Goal: Task Accomplishment & Management: Manage account settings

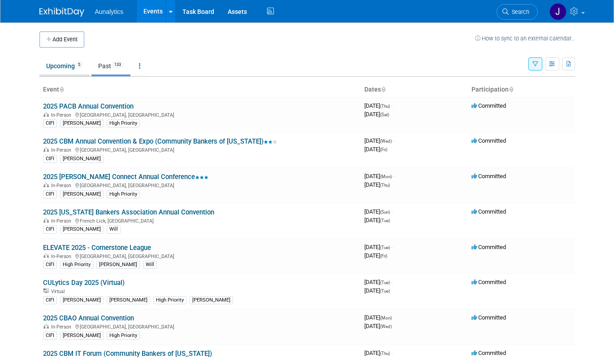
click at [60, 71] on link "Upcoming 5" at bounding box center [64, 65] width 50 height 17
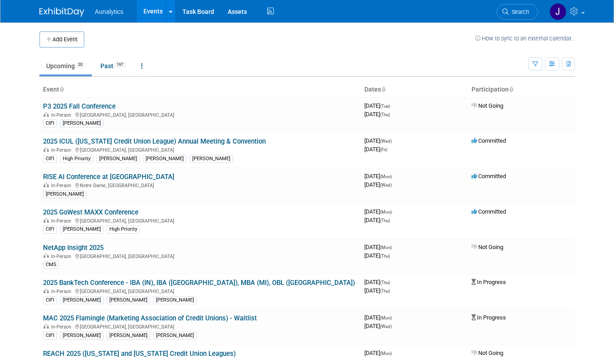
click at [535, 70] on div "Show: All Events Just My Events Only show events that either I created, or I am…" at bounding box center [552, 62] width 47 height 29
click at [536, 66] on icon "button" at bounding box center [536, 64] width 6 height 6
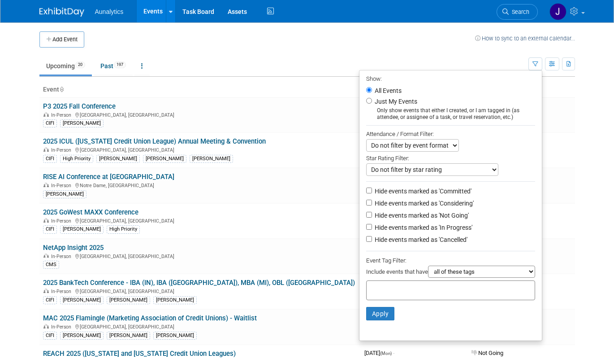
click at [421, 217] on label "Hide events marked as 'Not Going'" at bounding box center [421, 215] width 96 height 9
click at [372, 217] on input "Hide events marked as 'Not Going'" at bounding box center [369, 215] width 6 height 6
checkbox input "true"
click at [382, 311] on button "Apply" at bounding box center [380, 313] width 29 height 13
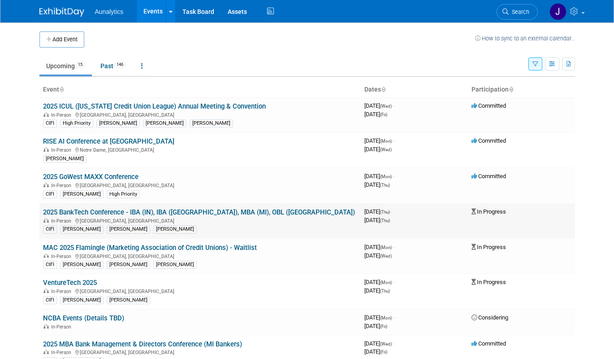
click at [221, 211] on link "2025 BankTech Conference - IBA (IN), IBA ([GEOGRAPHIC_DATA]), MBA (MI), OBL ([G…" at bounding box center [199, 212] width 312 height 8
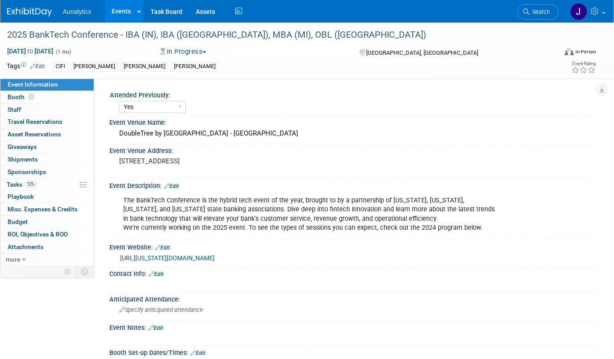
select select "Yes"
select select "Submitted"
click at [43, 66] on link "Edit" at bounding box center [37, 66] width 15 height 6
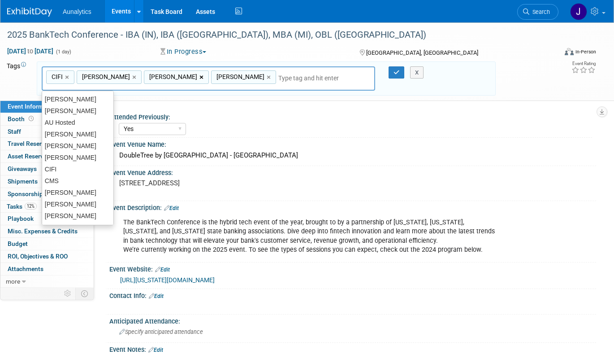
click at [200, 77] on link "×" at bounding box center [203, 77] width 6 height 10
type input "CIFI, Dan, Kyle D"
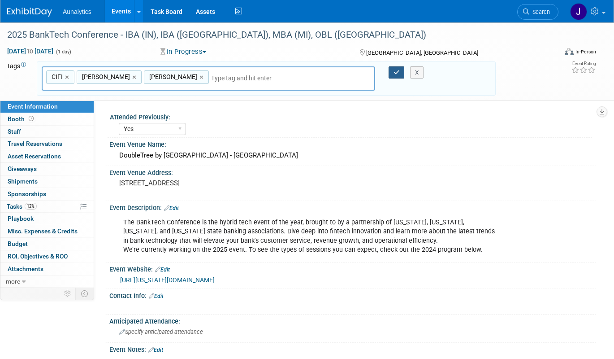
click at [394, 75] on icon "button" at bounding box center [397, 72] width 6 height 6
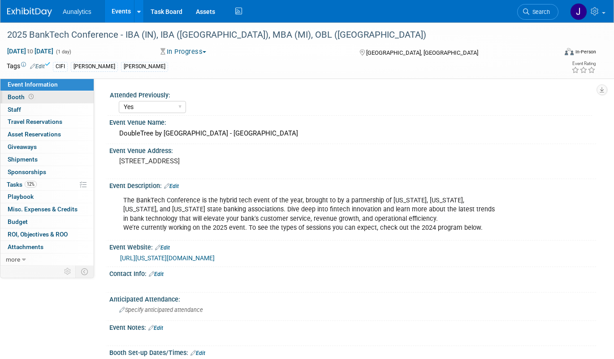
click at [50, 100] on link "Booth" at bounding box center [46, 97] width 93 height 12
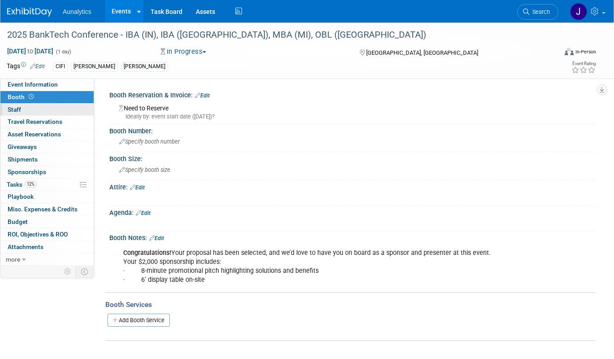
click at [51, 113] on link "0 Staff 0" at bounding box center [46, 110] width 93 height 12
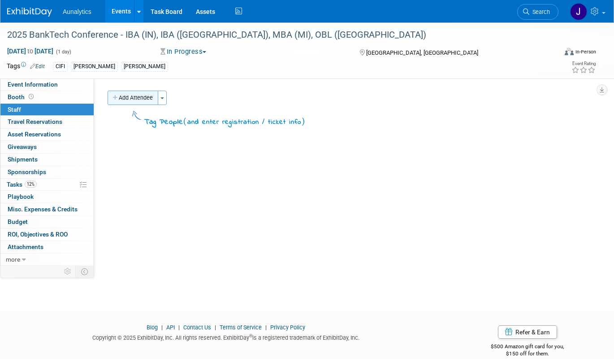
click at [127, 100] on button "Add Attendee" at bounding box center [133, 98] width 51 height 14
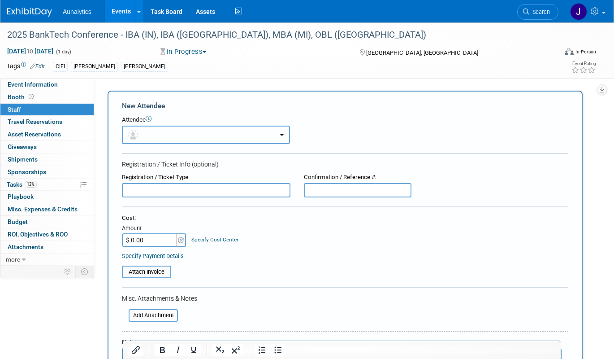
click at [153, 137] on button "button" at bounding box center [206, 135] width 168 height 18
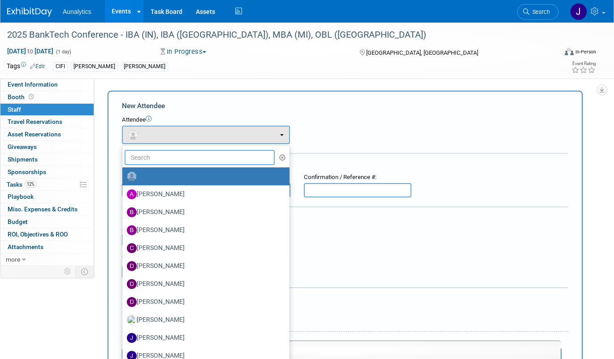
click at [169, 161] on input "text" at bounding box center [200, 157] width 150 height 15
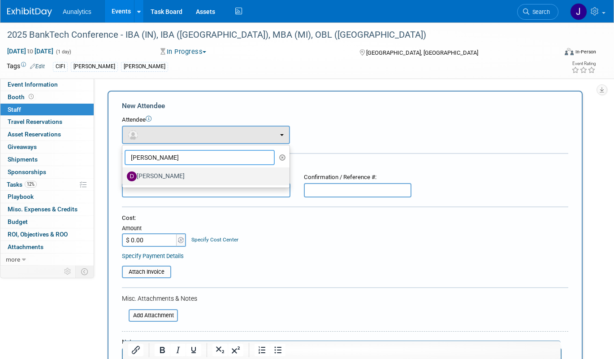
type input "dan"
click at [170, 178] on label "Dan Fenech" at bounding box center [204, 176] width 154 height 14
click at [124, 178] on input "Dan Fenech" at bounding box center [121, 175] width 6 height 6
select select "04525a8f-38d9-442b-928a-8b5e489a1a75"
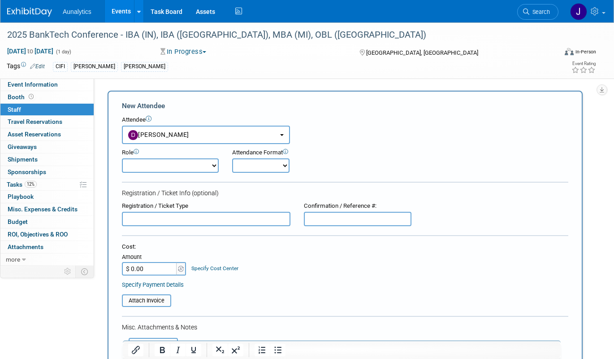
click at [192, 162] on select "Demonstrator Host Planner Presenter Sales Representative Set-up/Dismantle Crew …" at bounding box center [170, 165] width 97 height 14
select select "4"
click at [122, 158] on select "Demonstrator Host Planner Presenter Sales Representative Set-up/Dismantle Crew …" at bounding box center [170, 165] width 97 height 14
click at [275, 166] on select "Onsite Remote" at bounding box center [260, 165] width 57 height 14
select select "1"
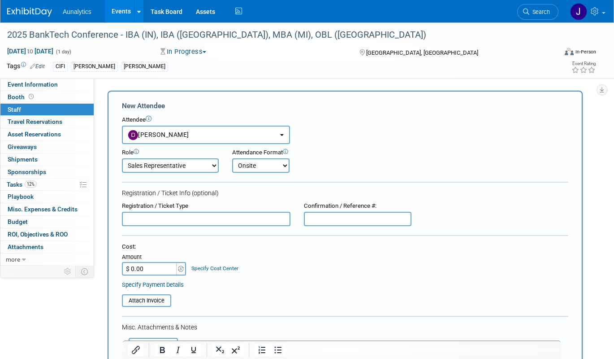
click at [232, 158] on select "Onsite Remote" at bounding box center [260, 165] width 57 height 14
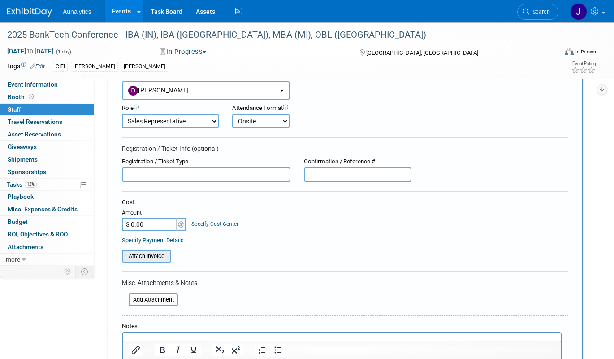
scroll to position [47, 0]
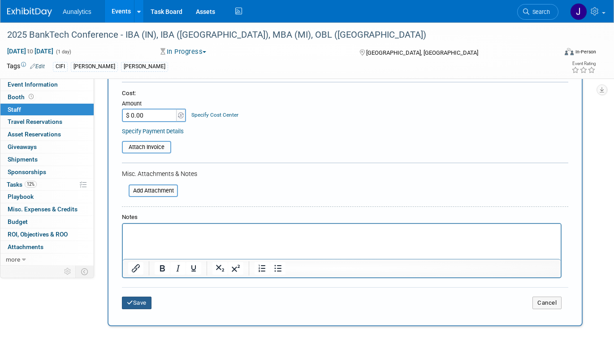
click at [143, 303] on button "Save" at bounding box center [137, 302] width 30 height 13
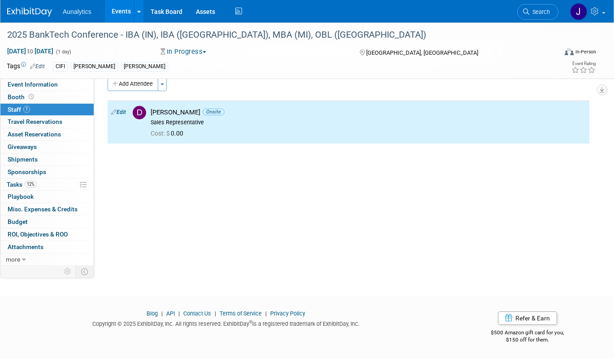
scroll to position [0, 0]
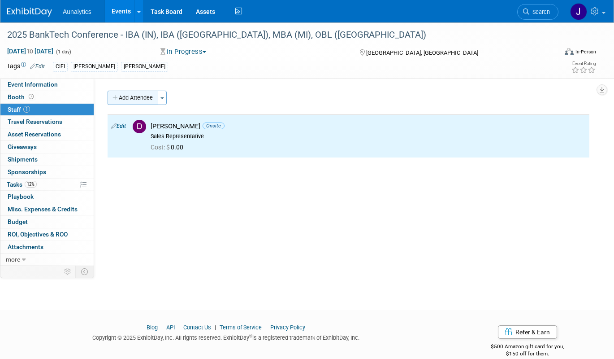
click at [145, 101] on button "Add Attendee" at bounding box center [133, 98] width 51 height 14
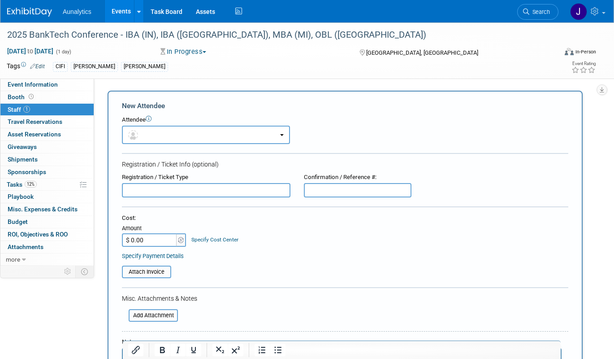
click at [145, 146] on form "New Attendee Attendee <img src="https://www.exhibitday.com/Images/Unassigned-Us…" at bounding box center [345, 265] width 447 height 329
click at [145, 139] on button "button" at bounding box center [206, 135] width 168 height 18
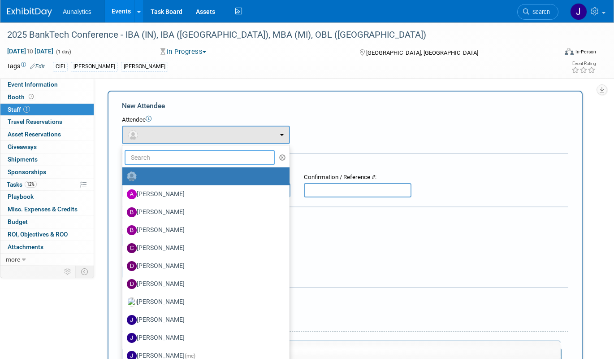
click at [148, 157] on input "text" at bounding box center [200, 157] width 150 height 15
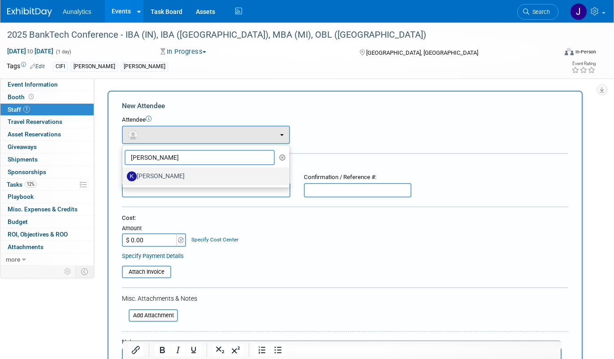
type input "kyle"
click at [148, 174] on label "Kyle Davis" at bounding box center [204, 176] width 154 height 14
click at [124, 174] on input "Kyle Davis" at bounding box center [121, 175] width 6 height 6
select select "ba94912c-a3fa-4638-975f-98457eca8949"
select select "9"
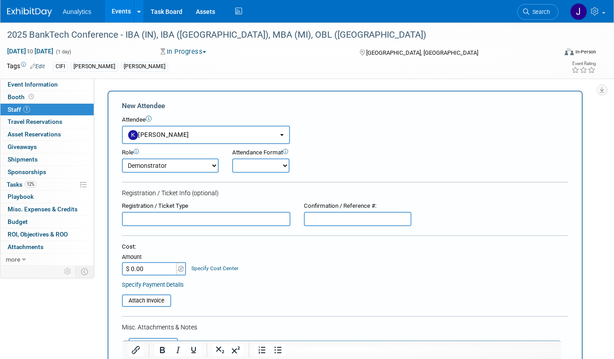
click at [189, 170] on select "Demonstrator Host Planner Presenter Sales Representative Set-up/Dismantle Crew …" at bounding box center [170, 165] width 97 height 14
click at [122, 158] on select "Demonstrator Host Planner Presenter Sales Representative Set-up/Dismantle Crew …" at bounding box center [170, 165] width 97 height 14
click at [254, 167] on select "Onsite Remote" at bounding box center [260, 165] width 57 height 14
select select "1"
click at [232, 158] on select "Onsite Remote" at bounding box center [260, 165] width 57 height 14
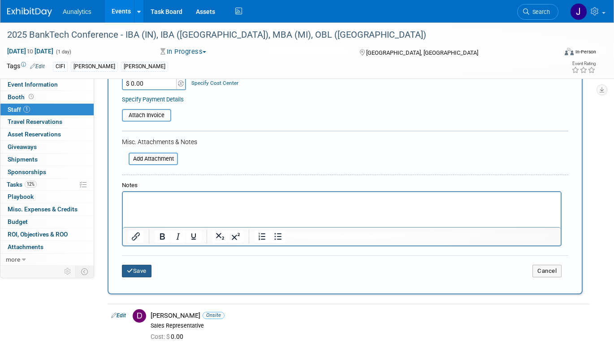
click at [145, 274] on button "Save" at bounding box center [137, 271] width 30 height 13
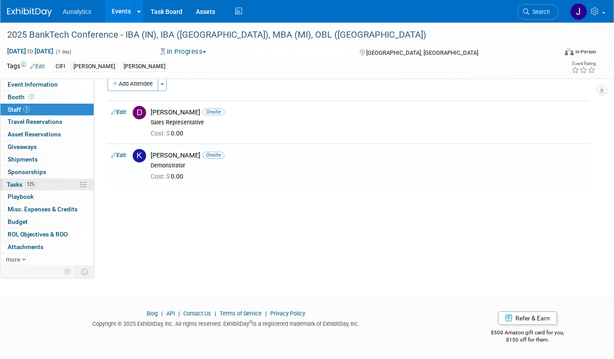
click at [30, 188] on link "12% Tasks 12%" at bounding box center [46, 184] width 93 height 12
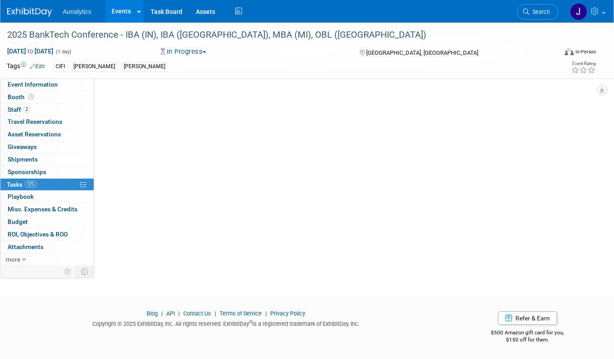
scroll to position [0, 0]
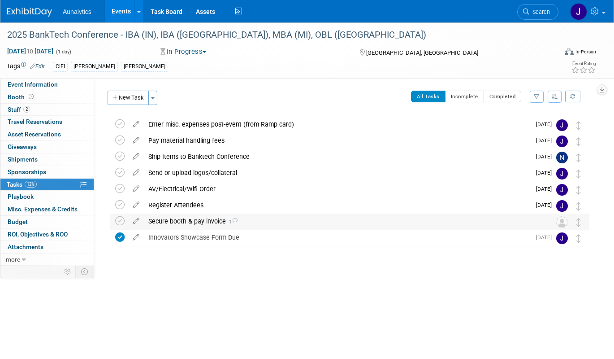
click at [194, 221] on div "Secure booth & pay invoice 1" at bounding box center [341, 220] width 395 height 15
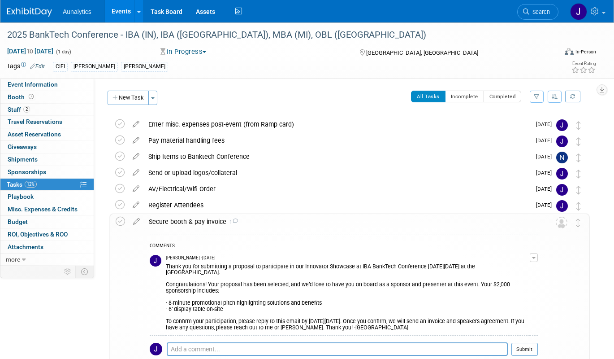
click at [194, 221] on div "Secure booth & pay invoice 1" at bounding box center [341, 221] width 394 height 15
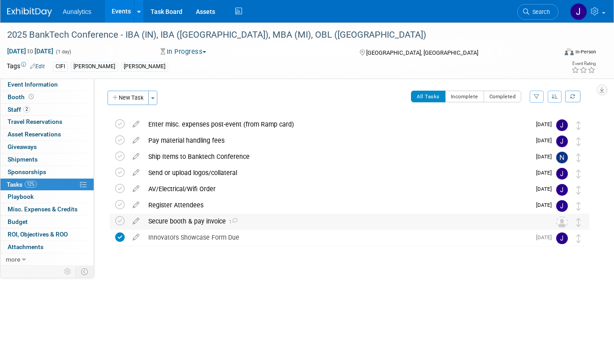
click at [194, 221] on div "Secure booth & pay invoice 1" at bounding box center [341, 220] width 395 height 15
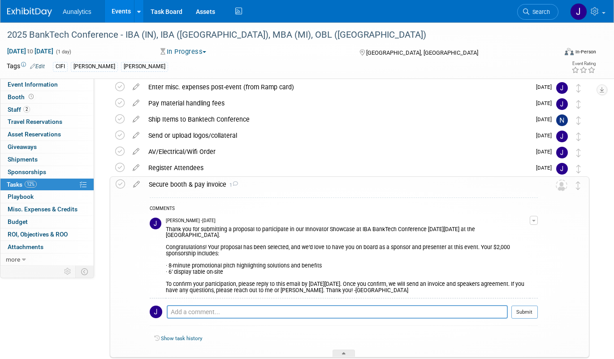
scroll to position [39, 0]
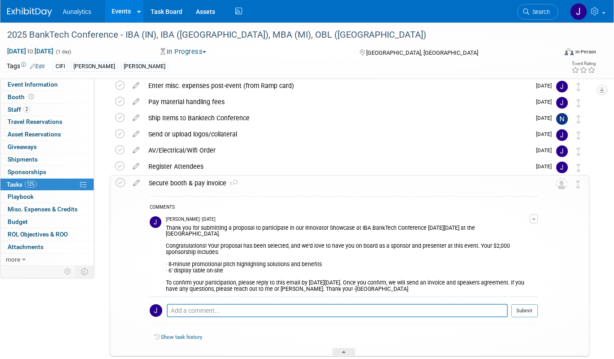
click at [122, 9] on link "Events" at bounding box center [121, 11] width 33 height 22
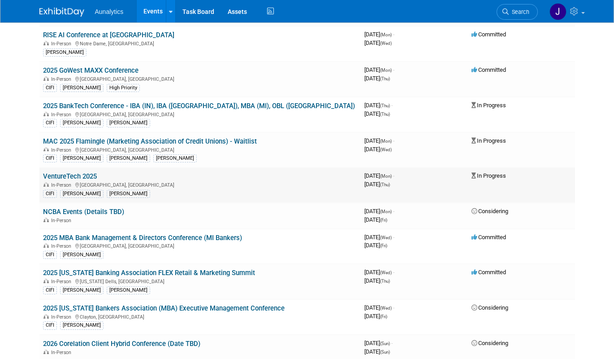
scroll to position [112, 0]
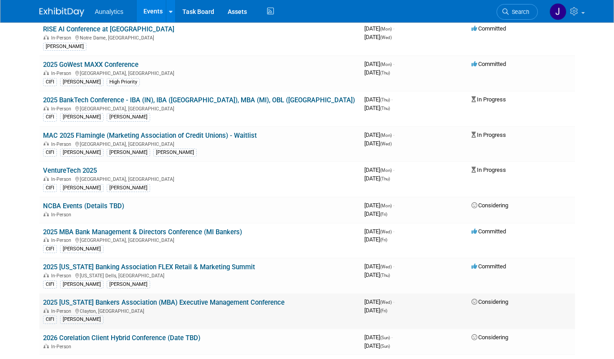
click at [128, 299] on link "2025 [US_STATE] Bankers Association (MBA) Executive Management Conference" at bounding box center [164, 302] width 242 height 8
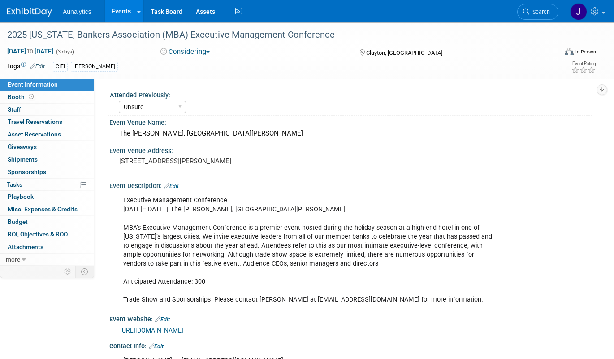
select select "Unsure"
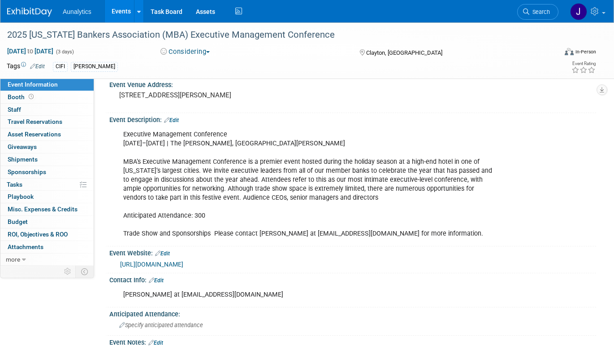
scroll to position [78, 0]
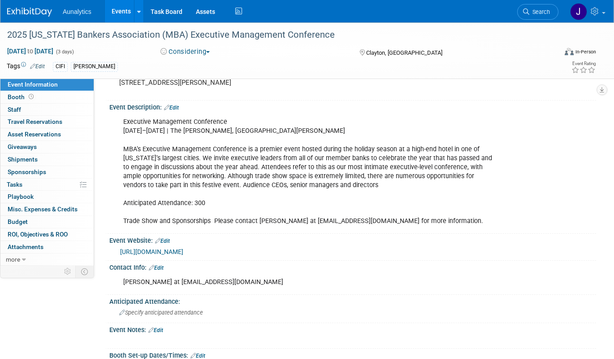
click at [183, 252] on link "[URL][DOMAIN_NAME]" at bounding box center [151, 251] width 63 height 7
